Goal: Check status: Check status

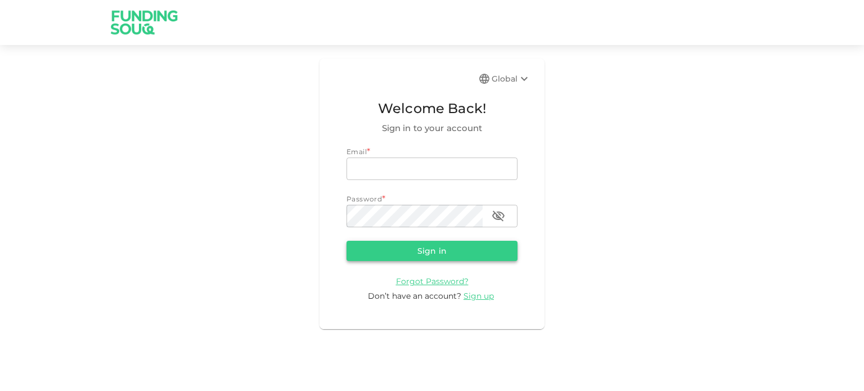
type input "[EMAIL_ADDRESS][DOMAIN_NAME]"
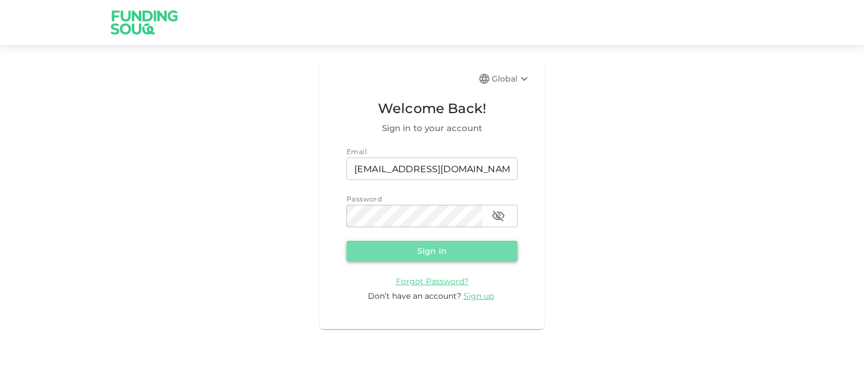
click at [408, 251] on button "Sign in" at bounding box center [431, 251] width 171 height 20
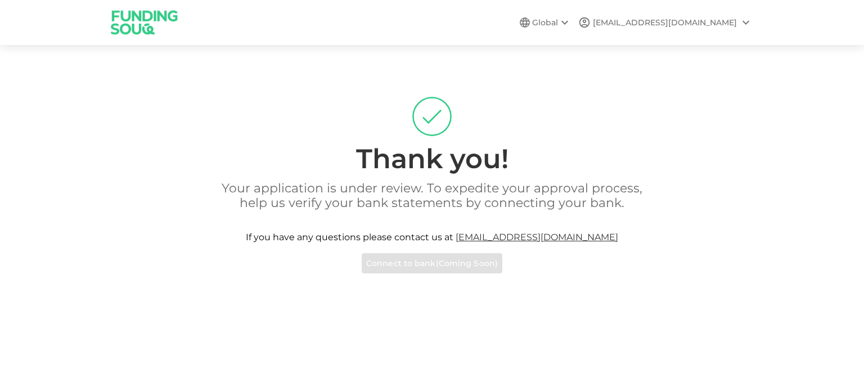
click at [431, 267] on div "Your application is under review. To expedite your approval process, help us ve…" at bounding box center [431, 227] width 641 height 92
click at [745, 23] on icon at bounding box center [745, 23] width 7 height 4
click at [514, 114] on div at bounding box center [432, 195] width 864 height 391
